Goal: Check status: Check status

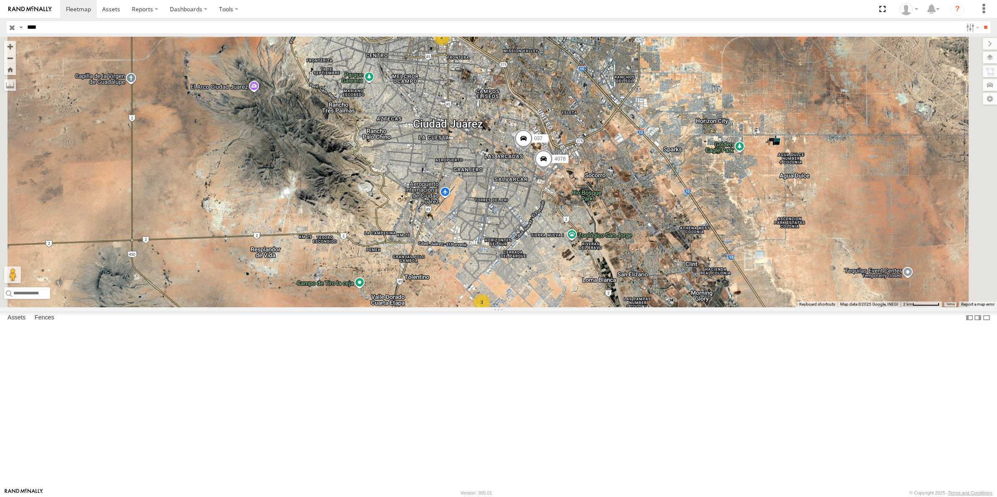
click at [0, 0] on div "Cruce" at bounding box center [0, 0] width 0 height 0
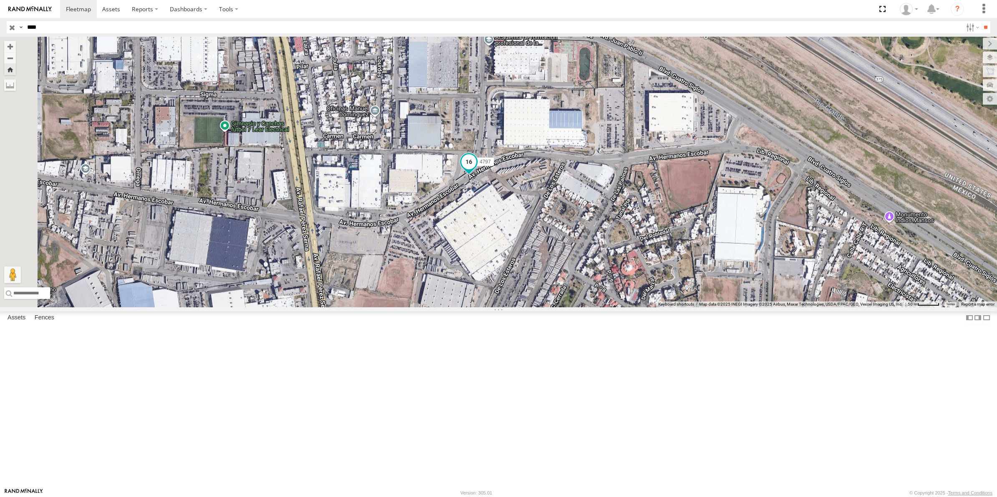
click at [476, 169] on span at bounding box center [468, 161] width 15 height 15
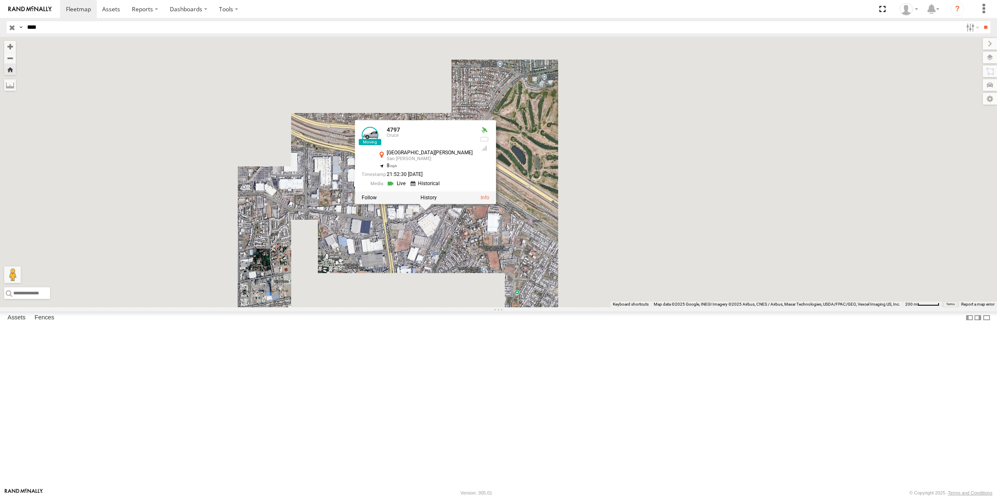
click at [493, 307] on div "4797 [STREET_ADDRESS][PERSON_NAME][PERSON_NAME] 31.74769 , -106.42171 8 21:52:3…" at bounding box center [498, 172] width 997 height 271
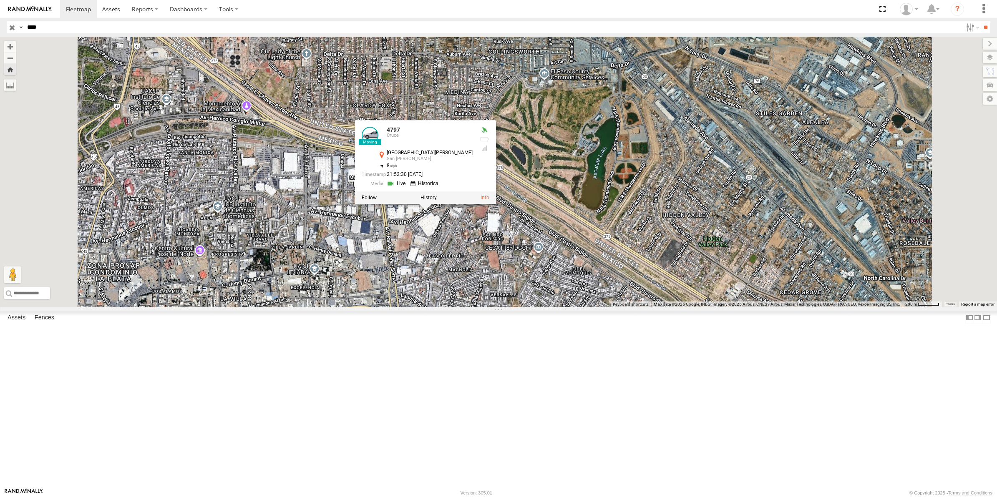
click at [375, 292] on div "4797 [STREET_ADDRESS][PERSON_NAME][PERSON_NAME] 31.74769 , -106.42171 8 21:52:3…" at bounding box center [498, 172] width 997 height 271
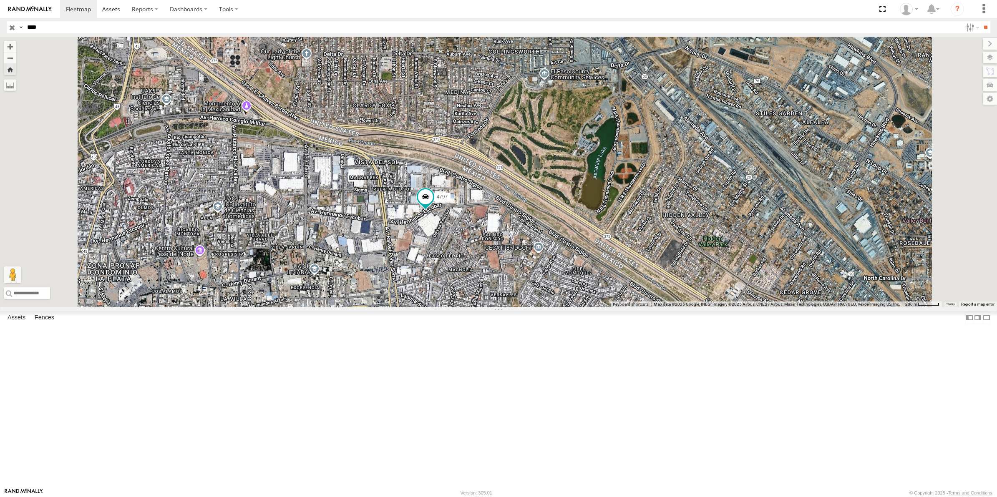
click at [0, 0] on div "L4797 FLEX SUR LOCALES" at bounding box center [0, 0] width 0 height 0
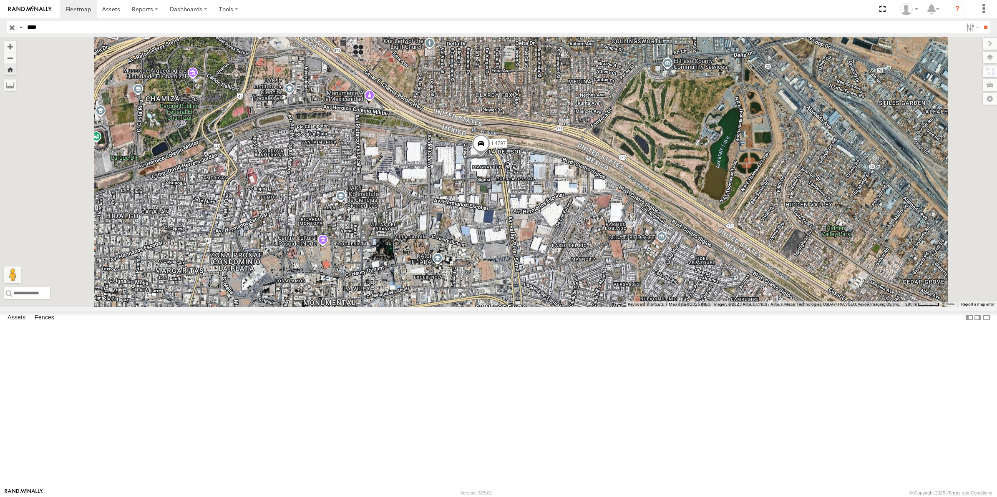
click at [0, 0] on div "Cruce" at bounding box center [0, 0] width 0 height 0
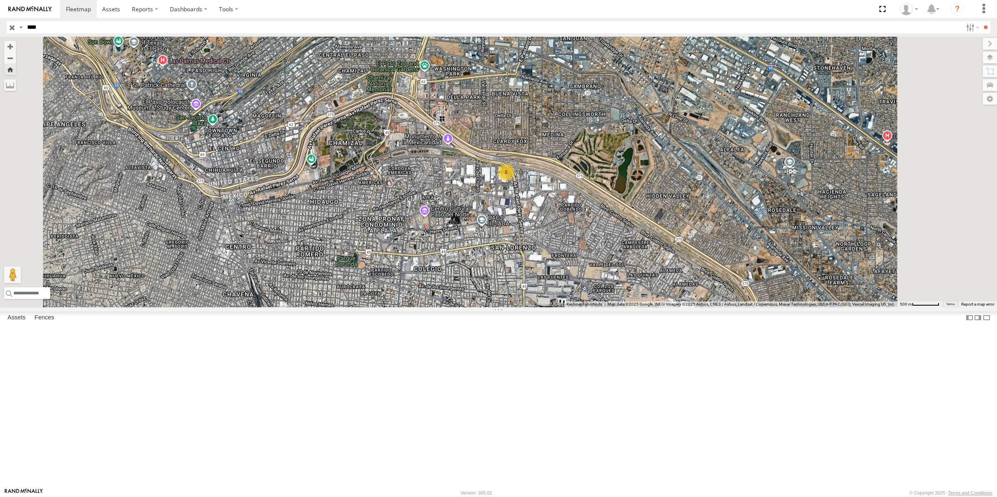
click at [14, 24] on input "button" at bounding box center [12, 27] width 11 height 12
